Goal: Communication & Community: Answer question/provide support

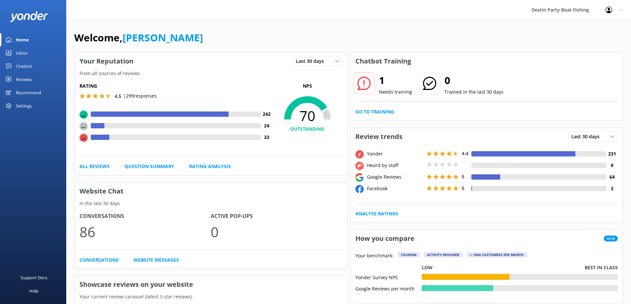
click at [17, 51] on div "Inbox" at bounding box center [22, 52] width 12 height 13
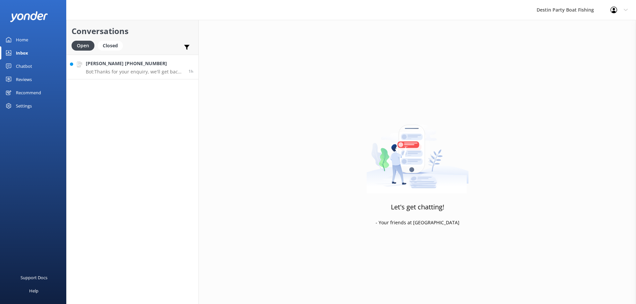
click at [124, 69] on p "Bot: Thanks for your enquiry, we'll get back to you as soon as we can during op…" at bounding box center [135, 72] width 98 height 6
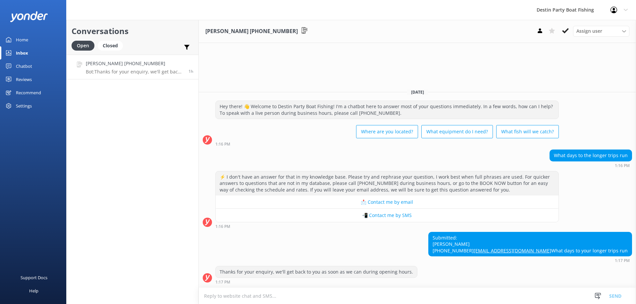
click at [472, 291] on textarea at bounding box center [417, 296] width 437 height 16
click at [472, 297] on textarea at bounding box center [417, 296] width 437 height 16
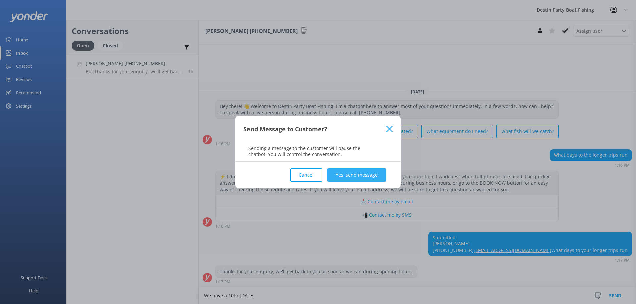
type textarea "We have a 10hr [DATE]"
click at [368, 174] on button "Yes, send message" at bounding box center [356, 174] width 59 height 13
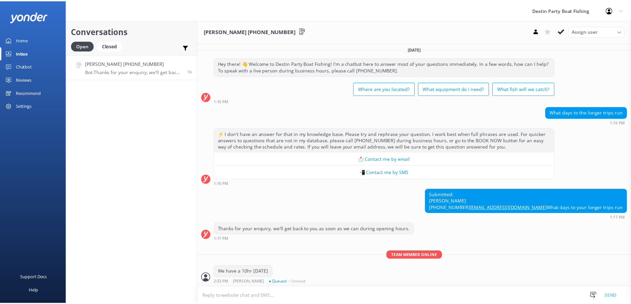
scroll to position [16, 0]
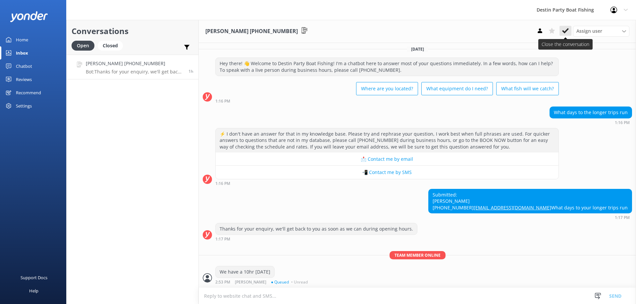
click at [564, 29] on icon at bounding box center [565, 30] width 7 height 7
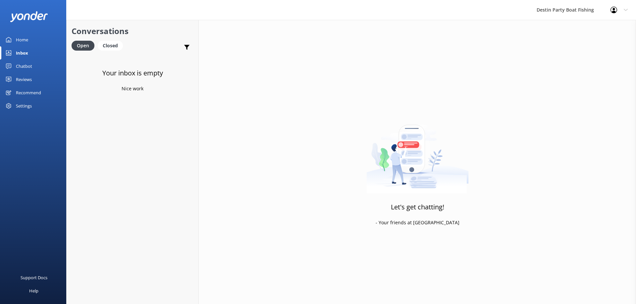
click at [18, 78] on div "Reviews" at bounding box center [24, 79] width 16 height 13
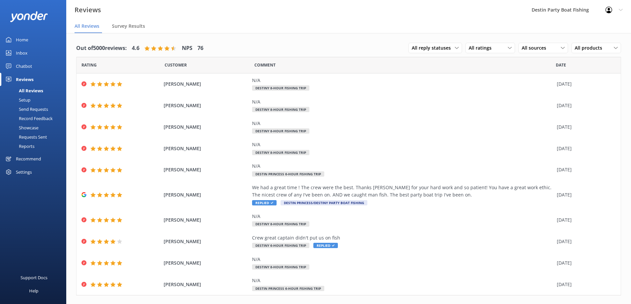
click at [27, 36] on div "Home" at bounding box center [22, 39] width 12 height 13
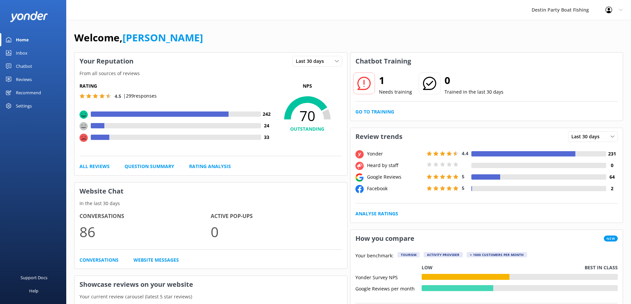
click at [355, 117] on div "1 Needs training 0 Trained in the last 30 days Go to Training" at bounding box center [486, 95] width 272 height 51
click at [365, 111] on link "Go to Training" at bounding box center [374, 111] width 39 height 7
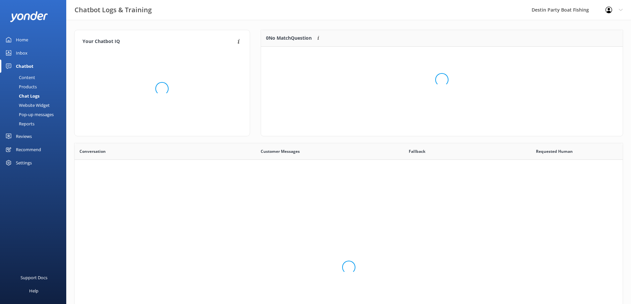
scroll to position [28, 356]
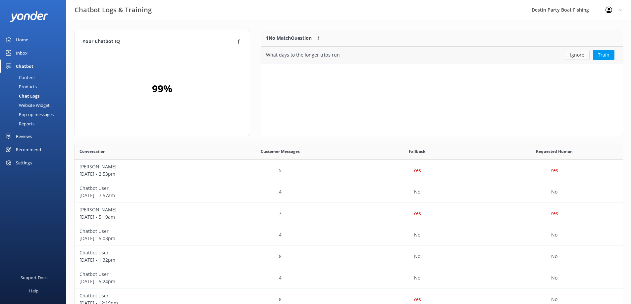
click at [582, 53] on button "Ignore" at bounding box center [576, 55] width 25 height 10
click at [12, 40] on link "Home" at bounding box center [33, 39] width 66 height 13
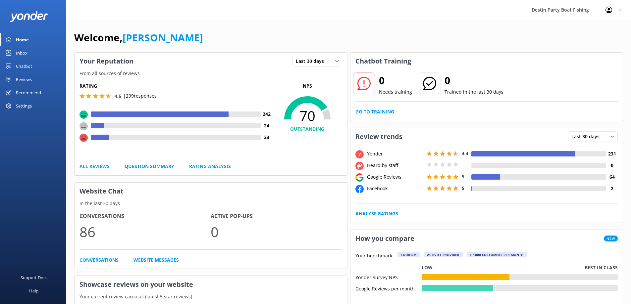
click at [26, 52] on div "Inbox" at bounding box center [22, 52] width 12 height 13
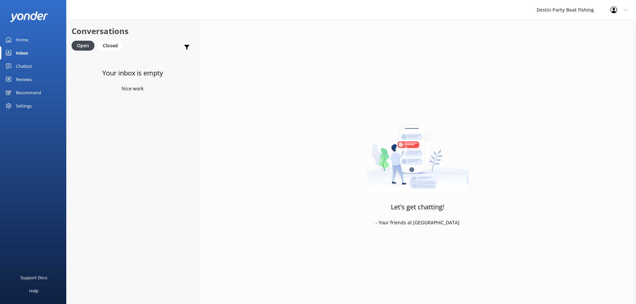
click at [32, 82] on div "Reviews" at bounding box center [24, 79] width 16 height 13
